Goal: Check status: Check status

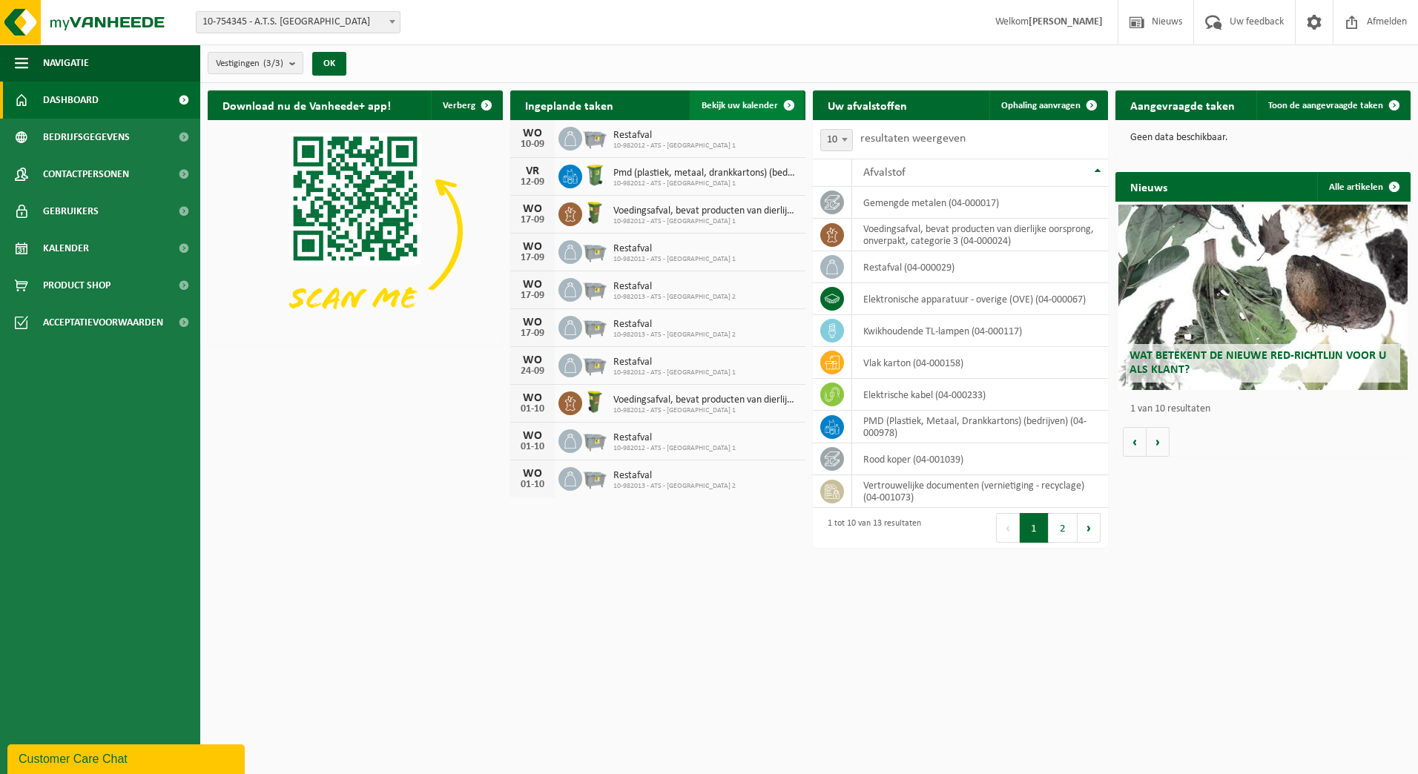
click at [785, 102] on span at bounding box center [789, 105] width 30 height 30
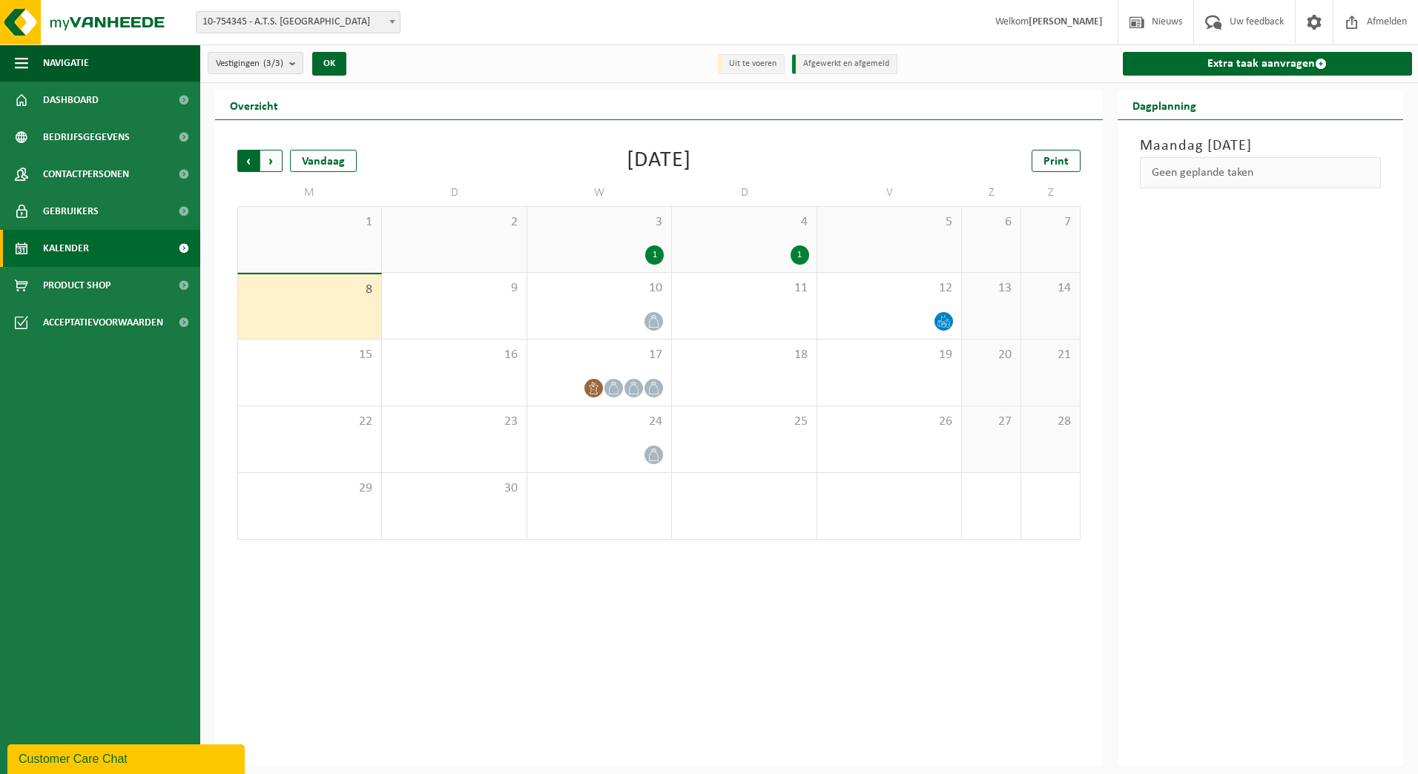
click at [270, 159] on span "Volgende" at bounding box center [271, 161] width 22 height 22
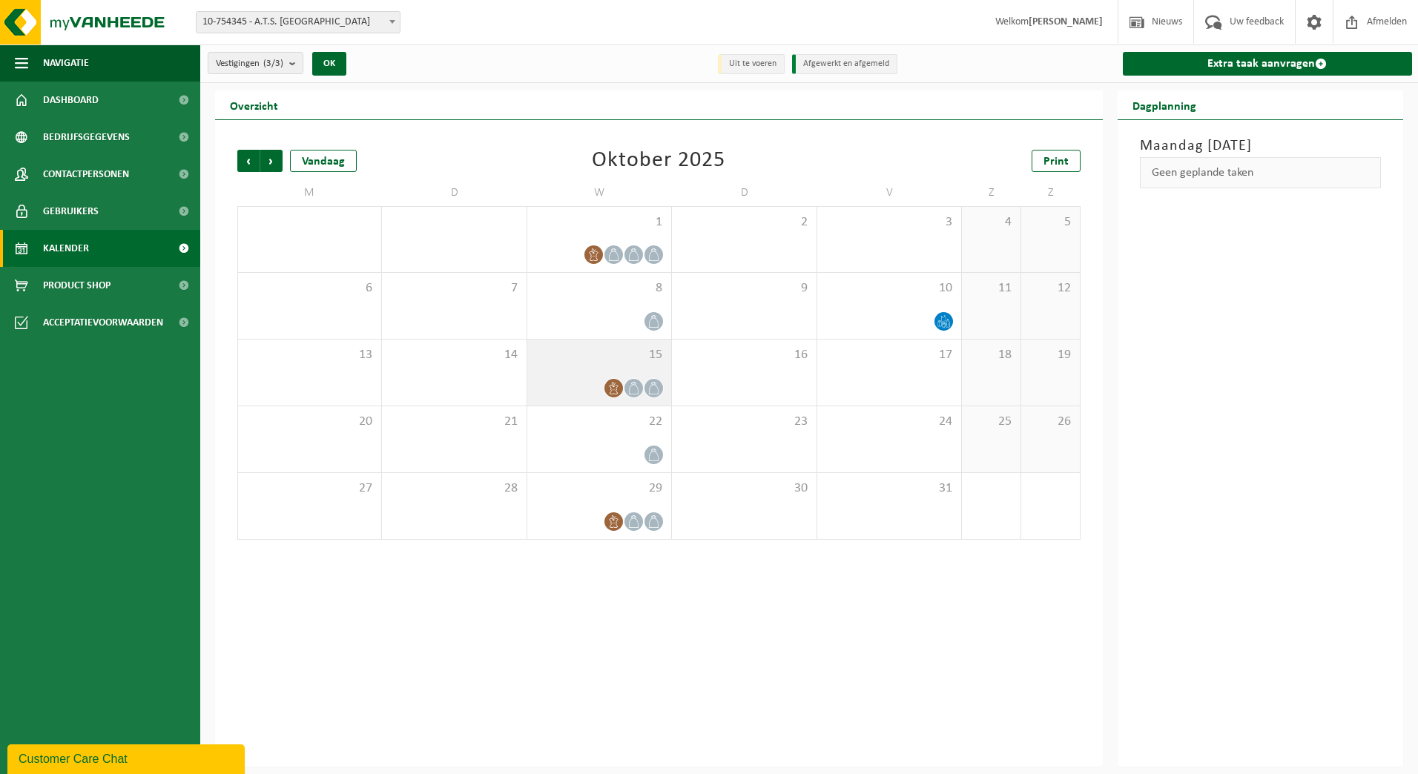
click at [639, 379] on span at bounding box center [634, 388] width 19 height 19
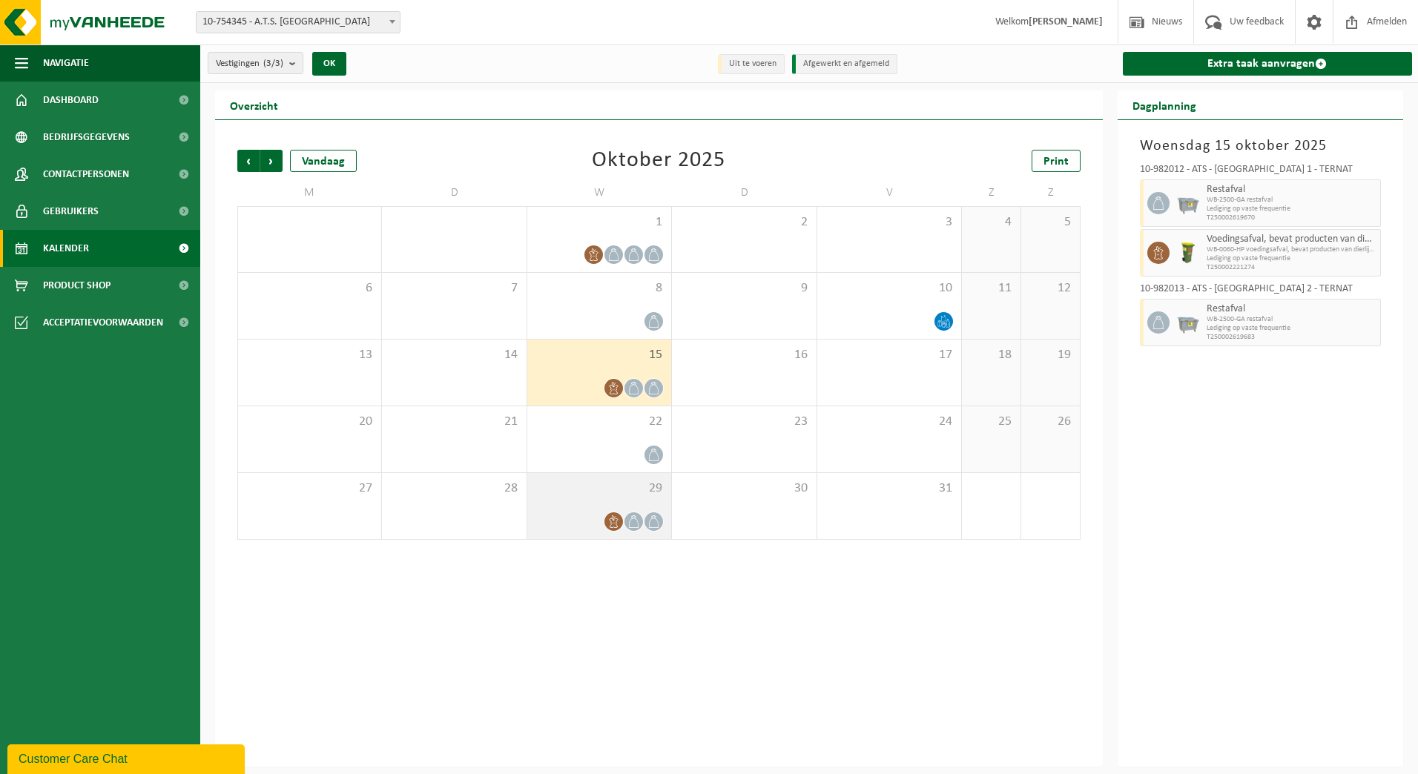
click at [635, 503] on div "29" at bounding box center [599, 506] width 144 height 66
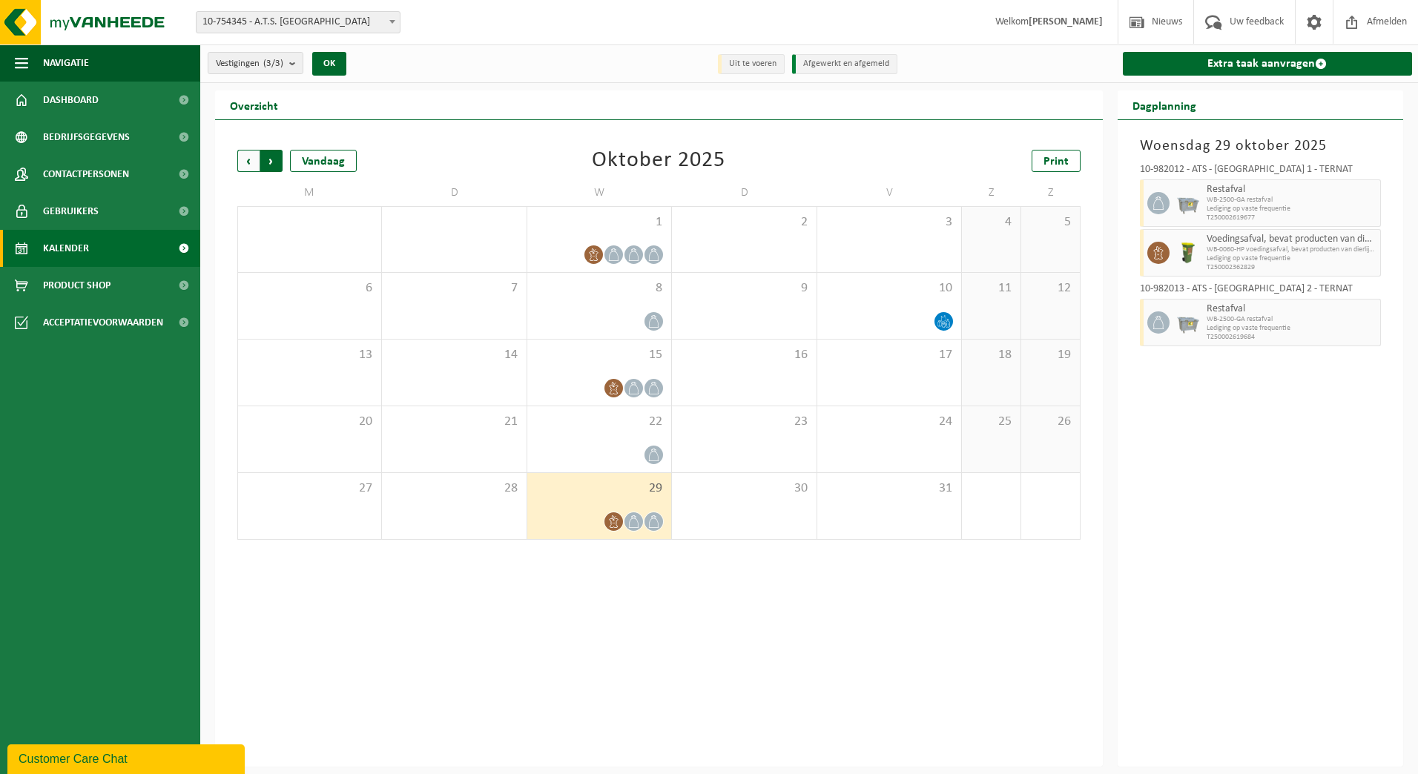
click at [254, 164] on span "Vorige" at bounding box center [248, 161] width 22 height 22
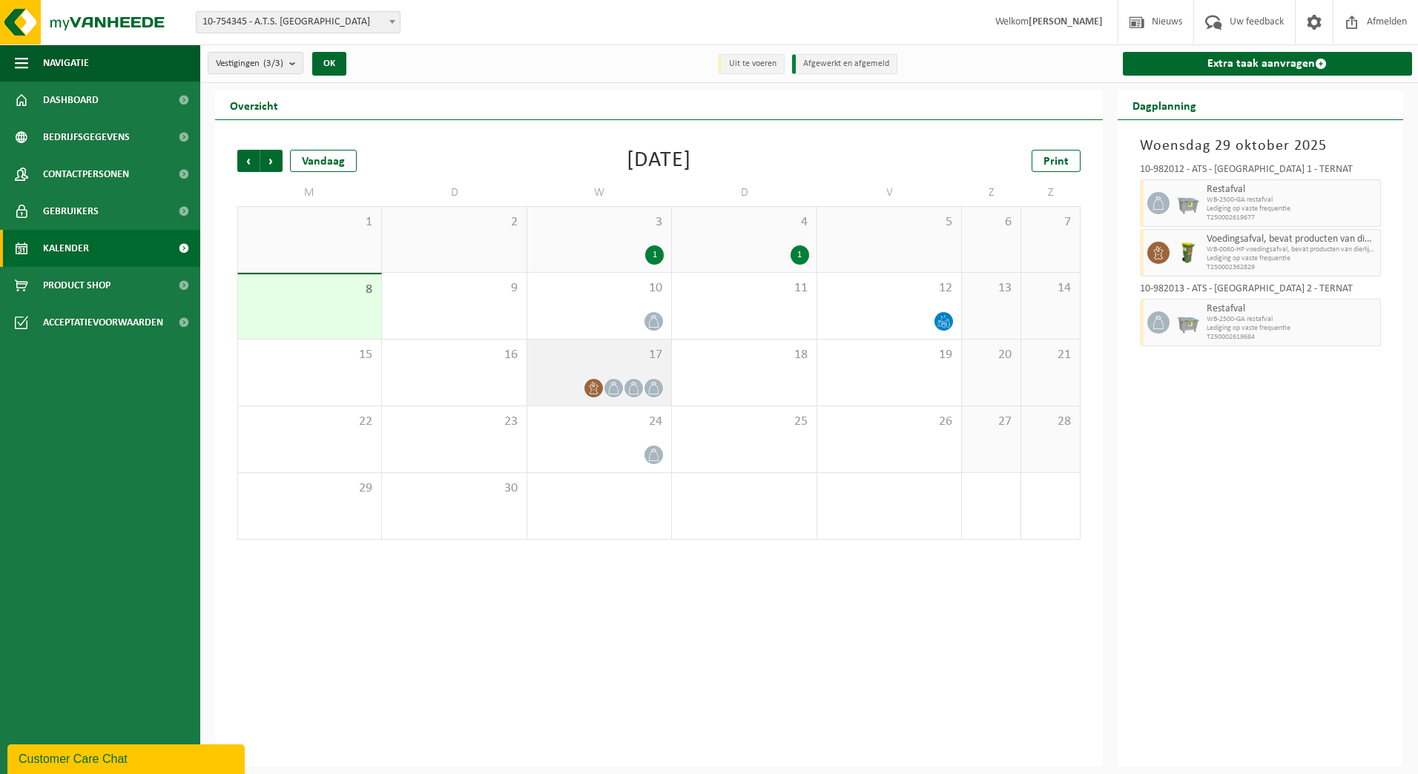
click at [573, 368] on div "17" at bounding box center [599, 373] width 144 height 66
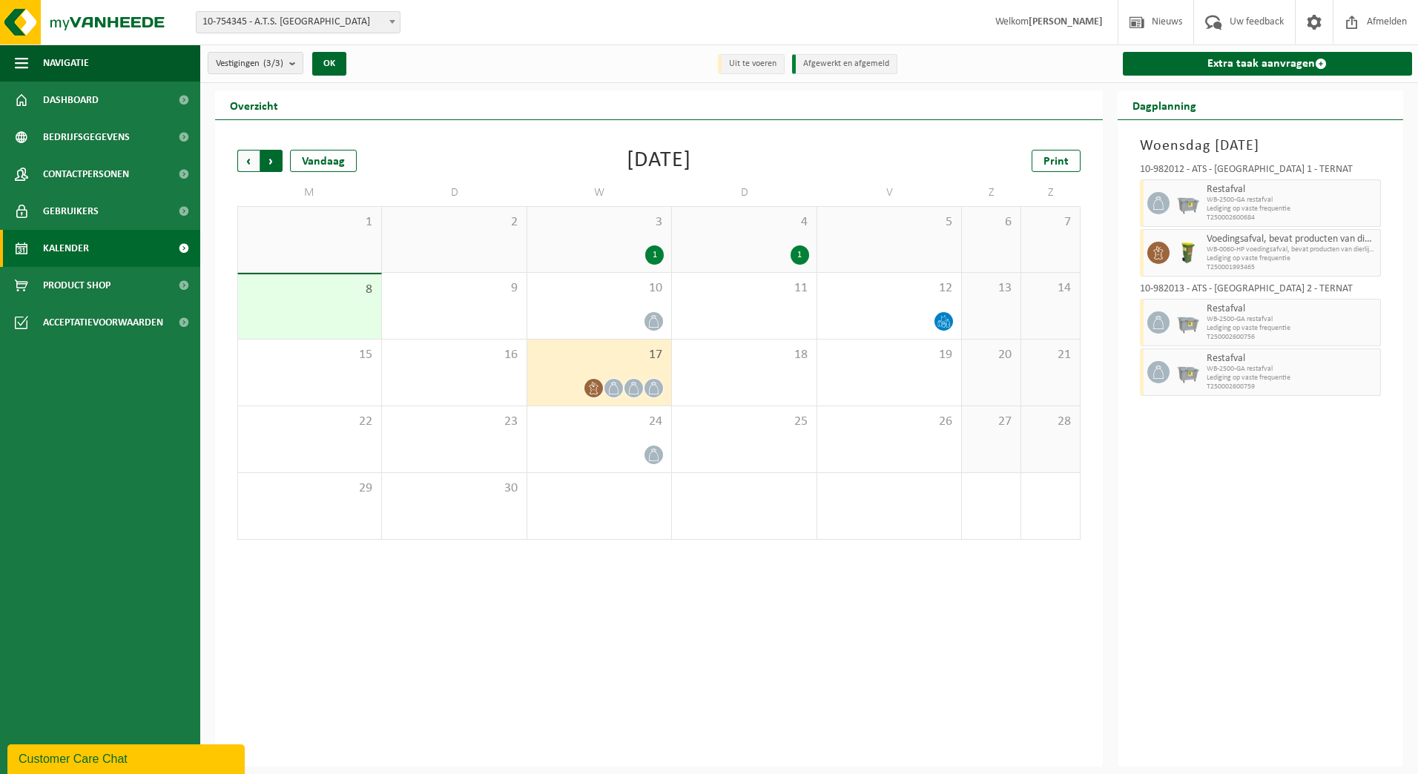
click at [249, 156] on span "Vorige" at bounding box center [248, 161] width 22 height 22
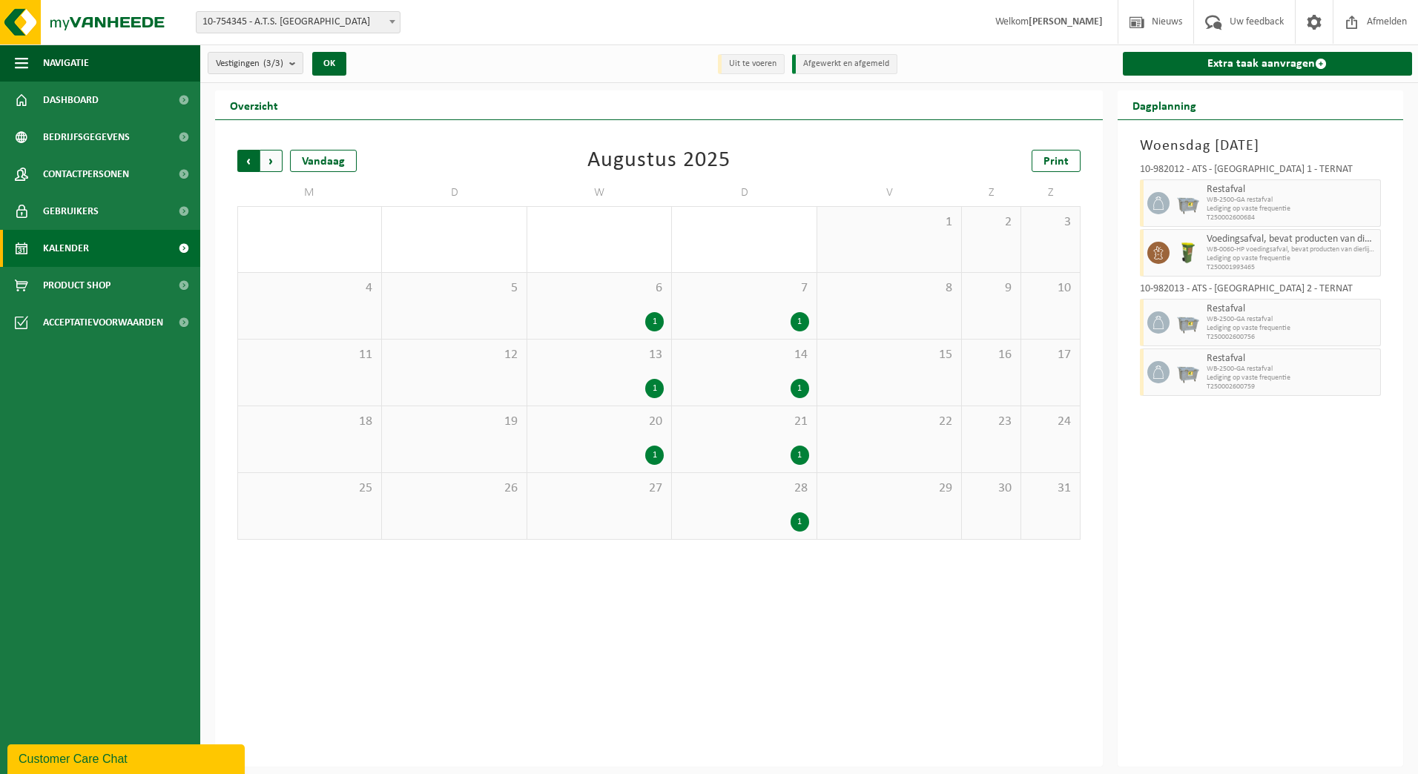
click at [267, 155] on span "Volgende" at bounding box center [271, 161] width 22 height 22
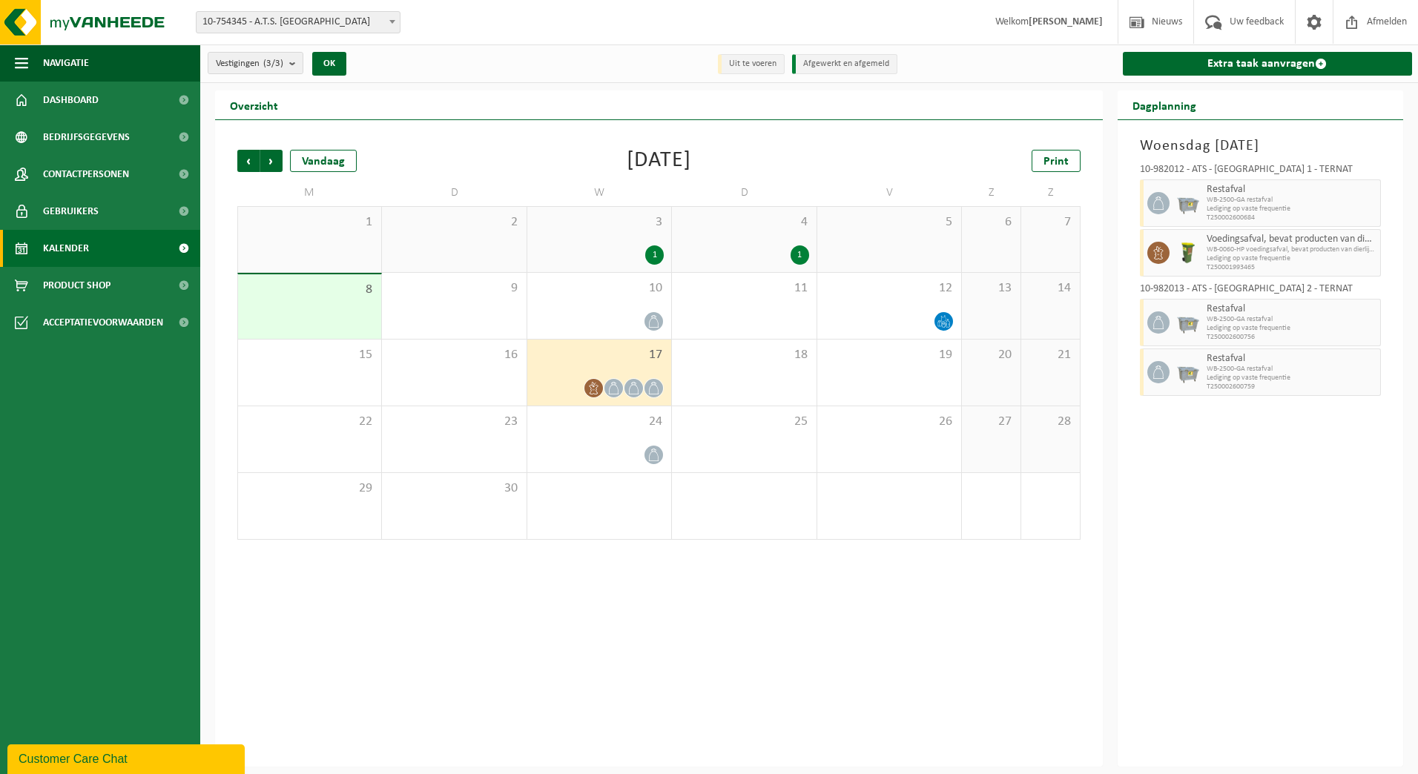
click at [267, 155] on span "Volgende" at bounding box center [271, 161] width 22 height 22
